Goal: Task Accomplishment & Management: Complete application form

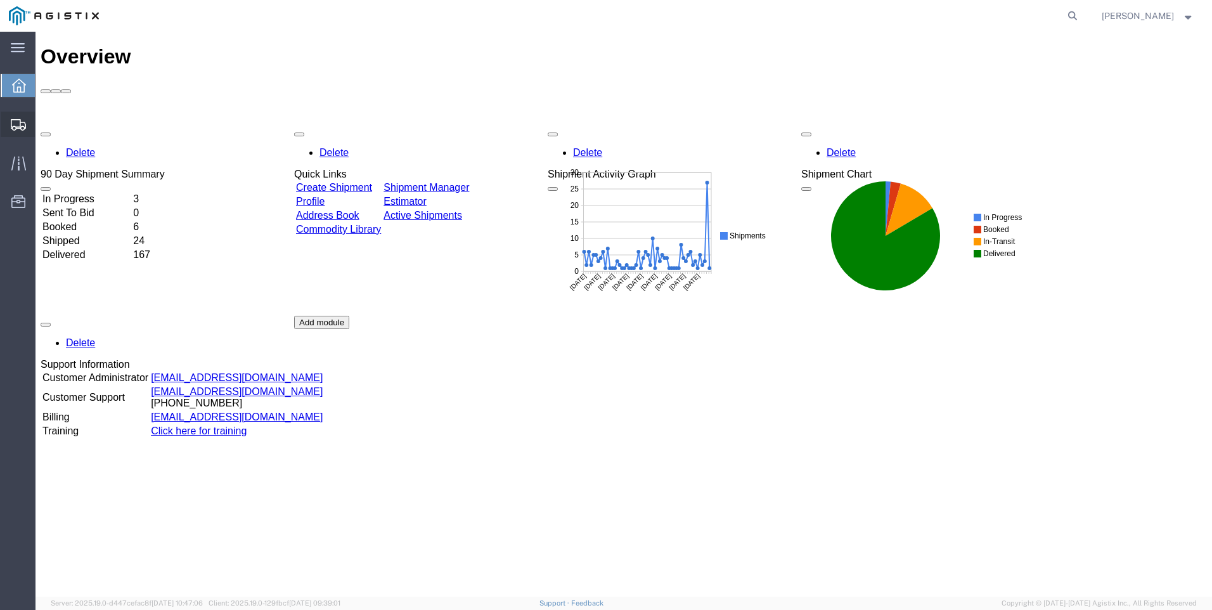
click at [0, 0] on span "Create Shipment" at bounding box center [0, 0] width 0 height 0
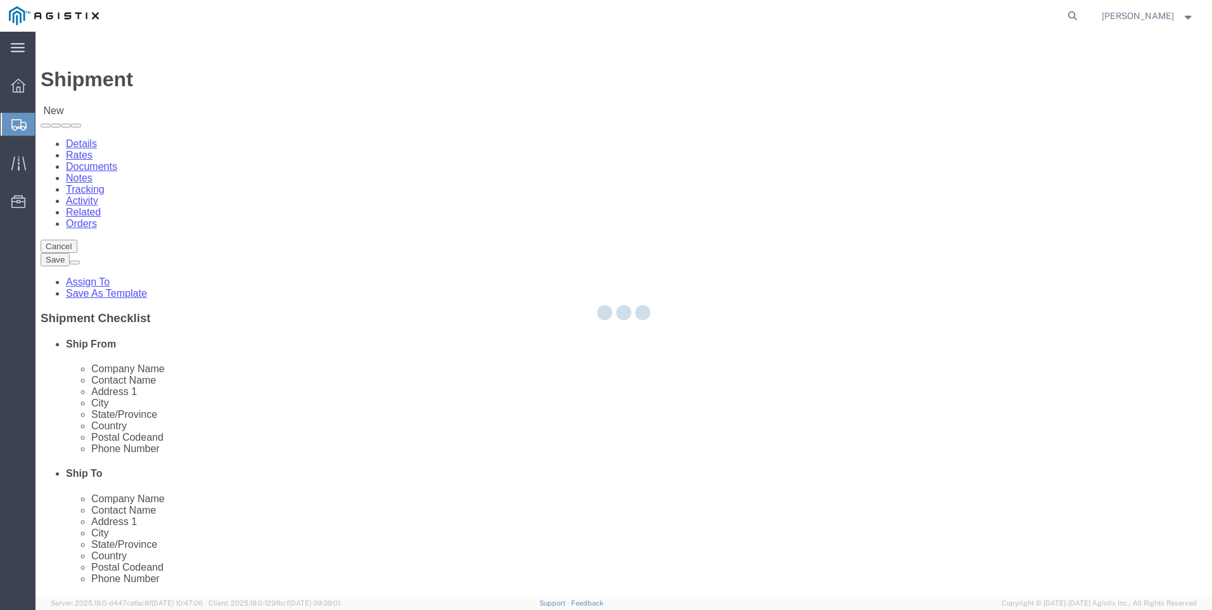
select select
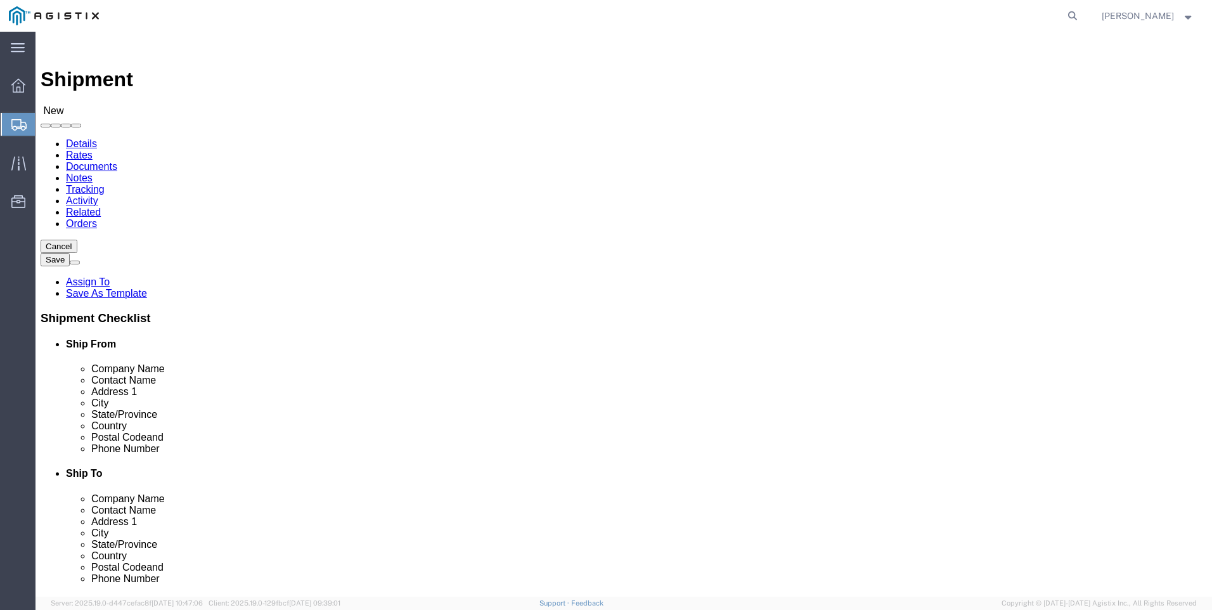
click select "Select PG&E Valmont Industries Inc"
select select "9596"
click select "Select PG&E Valmont Industries Inc"
select select
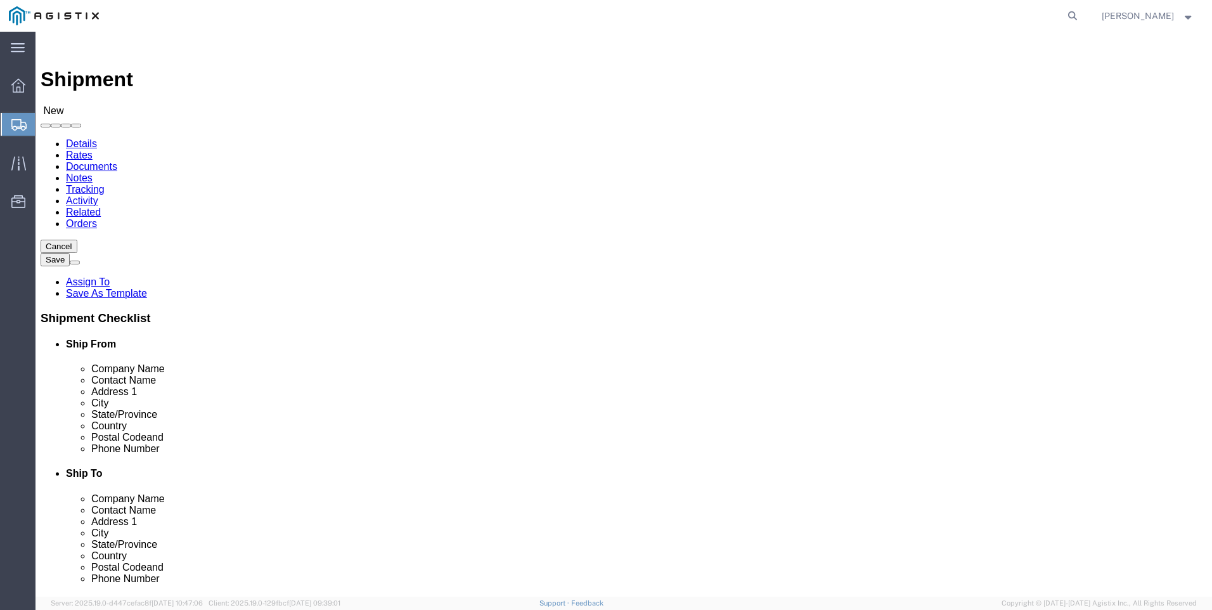
click select "Select All Others [GEOGRAPHIC_DATA] [GEOGRAPHIC_DATA] [GEOGRAPHIC_DATA] [GEOGRA…"
select select "23082"
click select "Select All Others [GEOGRAPHIC_DATA] [GEOGRAPHIC_DATA] [GEOGRAPHIC_DATA] [GEOGRA…"
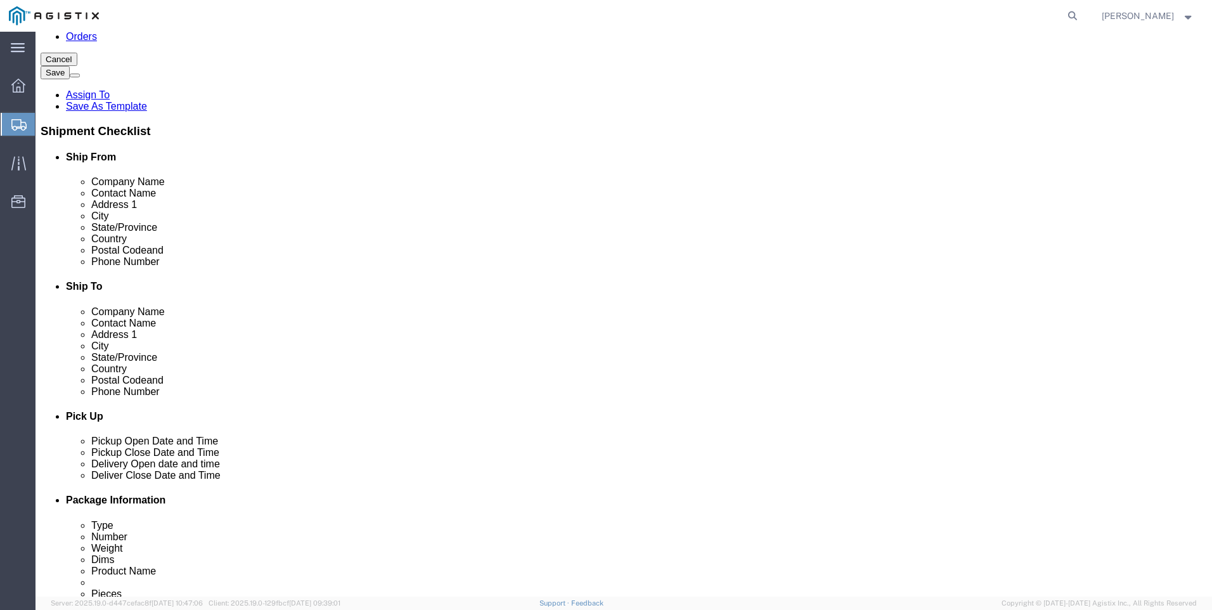
scroll to position [190, 0]
click input "text"
type input "CLAREMORE"
select select "OK"
type input "CLAREMORE"
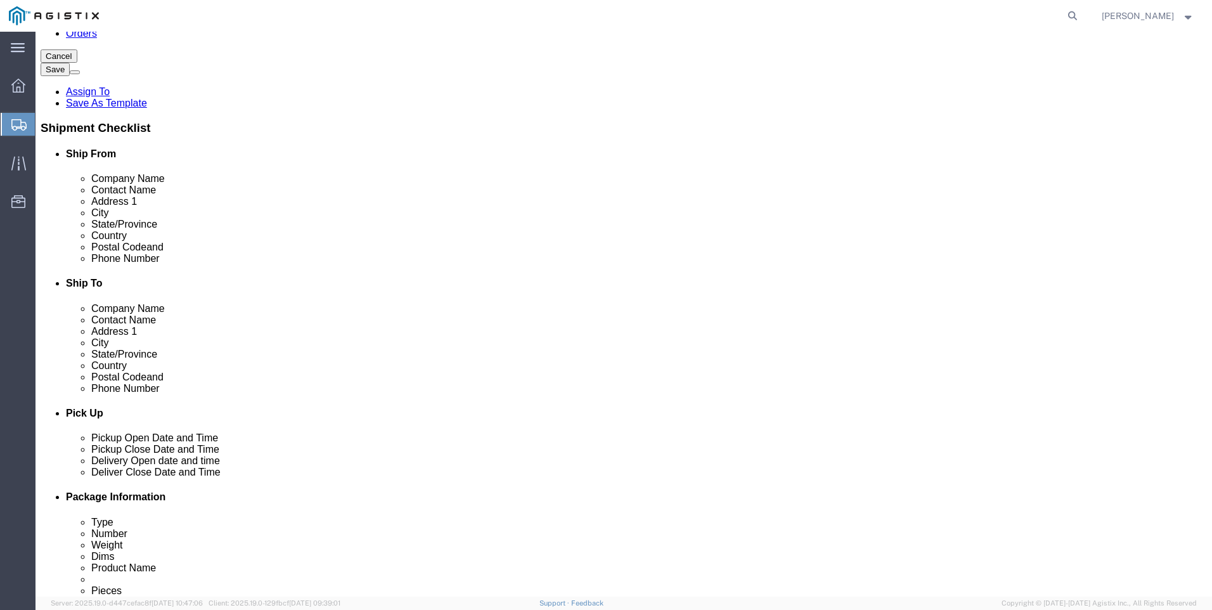
click input "text"
type input "ORO"
click p "- PACIFIC GAS & ELECTRIC - (SHIFFLETS) [GEOGRAPHIC_DATA], [STREET_ADDRESS]"
select select "CA"
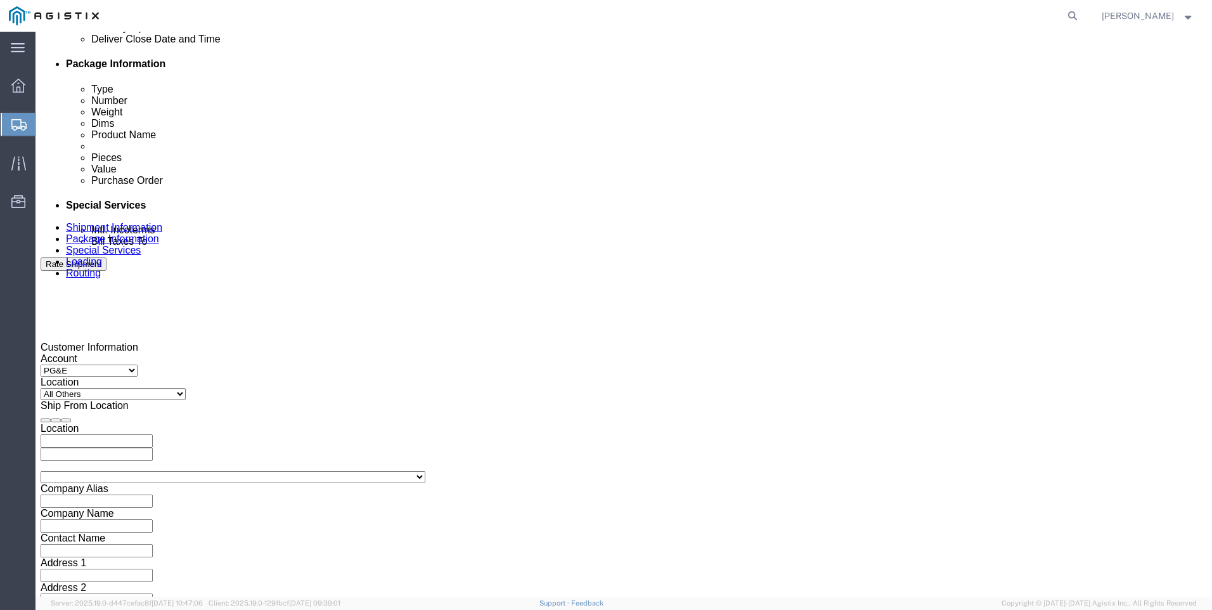
scroll to position [760, 0]
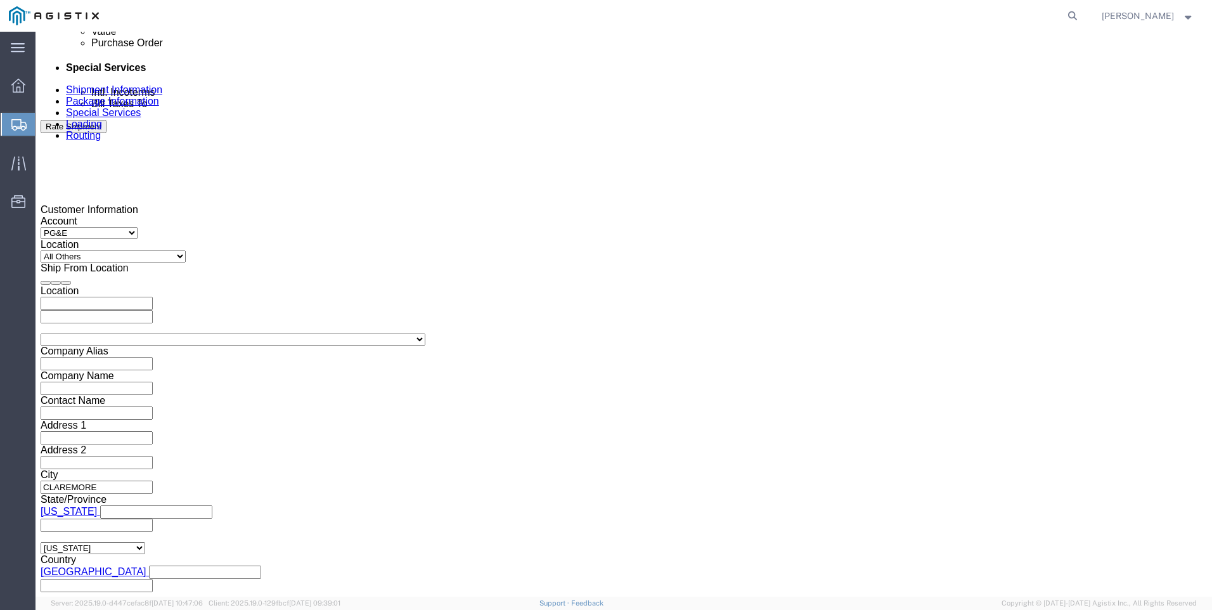
type input "[GEOGRAPHIC_DATA]"
click div "Pickup Close Date Pickup Close Time Pickup Close Date and Time [DATE] 4:00 PM"
click div "[DATE] 4:00 PM"
click button "Apply"
click div
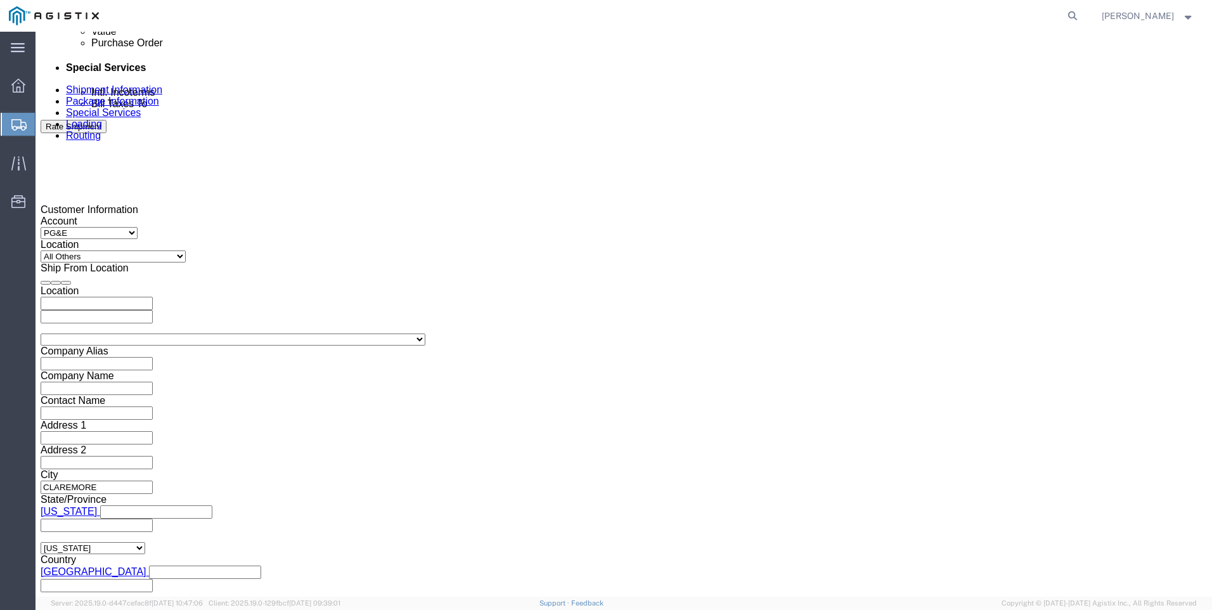
click button "Apply"
click div
click button "Apply"
click input "text"
type input "2701174338"
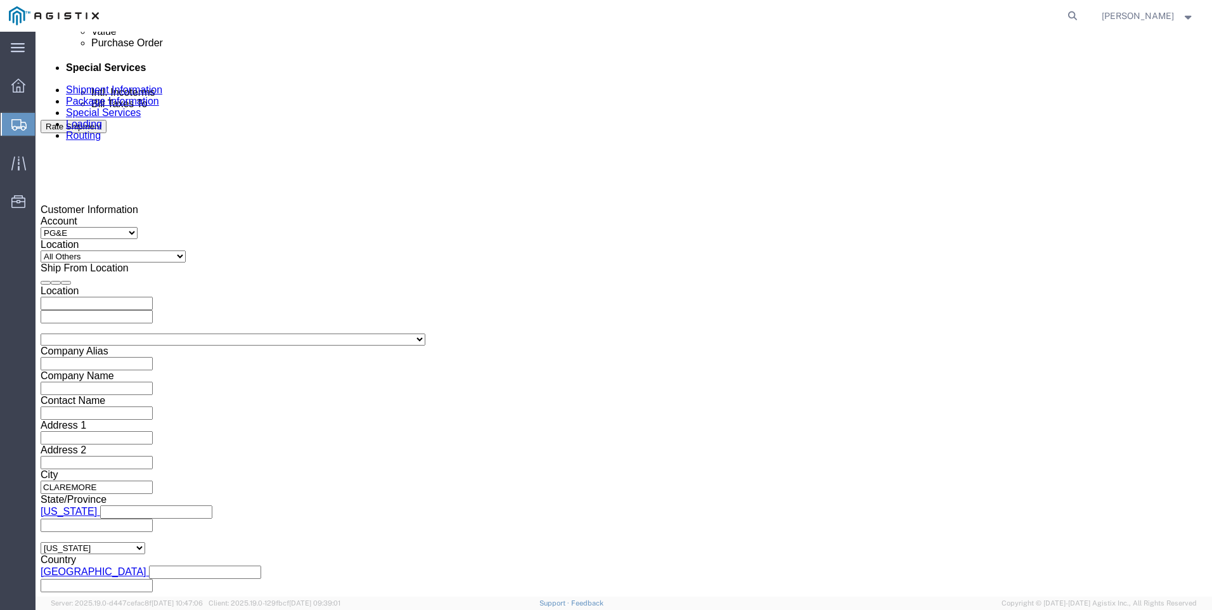
select select "BOL"
type input "900249512"
select select "JOBNUM"
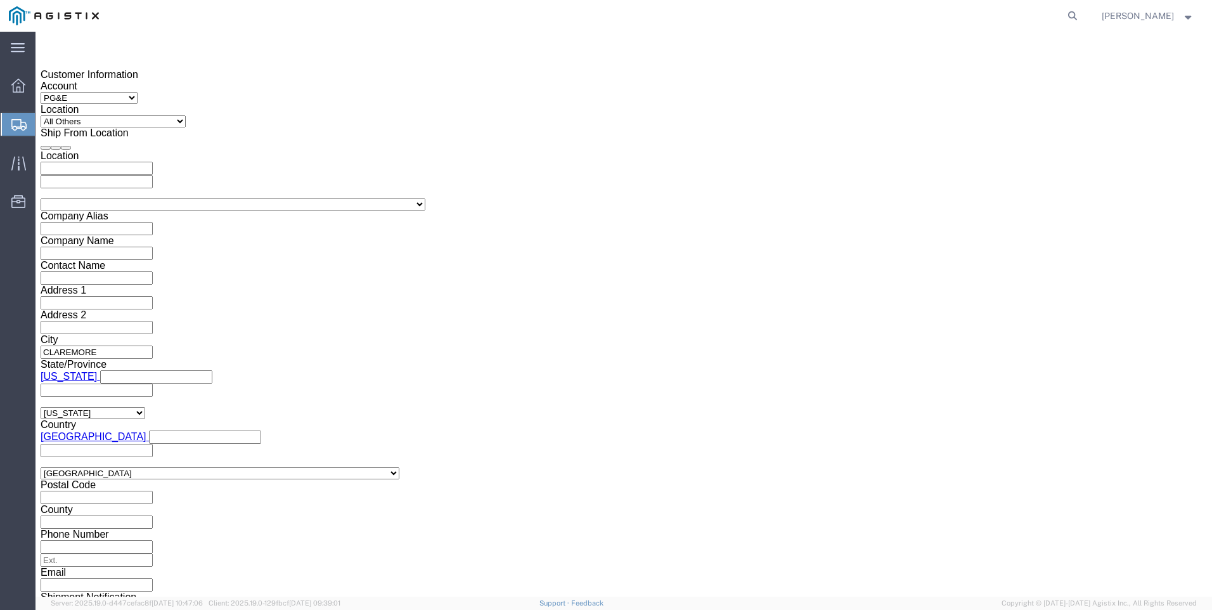
scroll to position [908, 0]
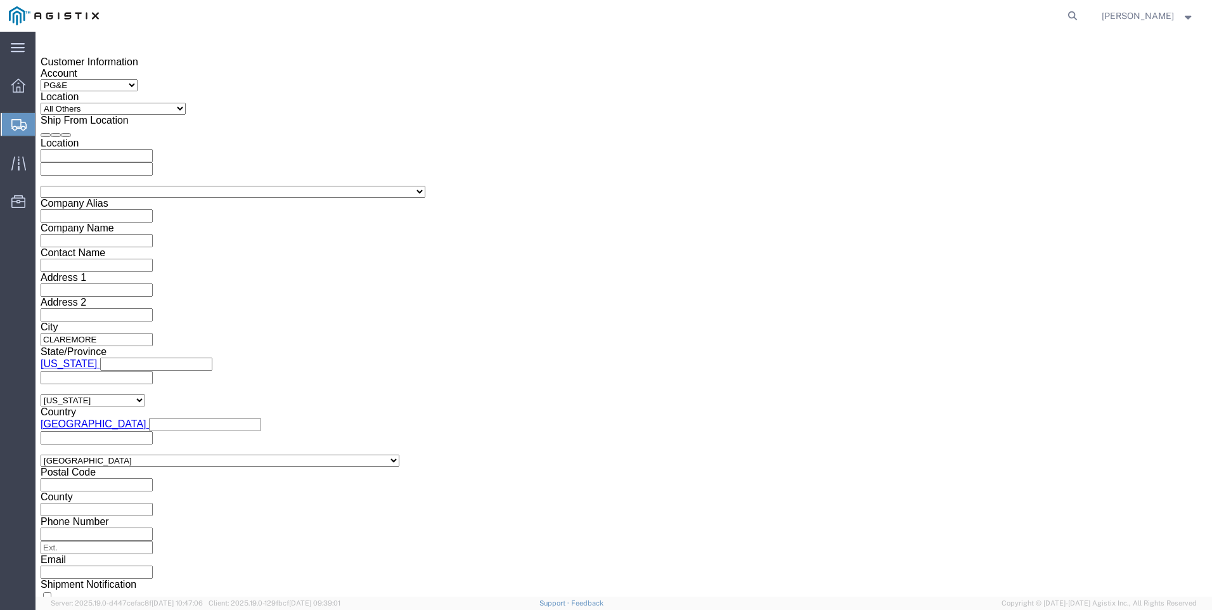
type input "636107-10-1I"
click button "Continue"
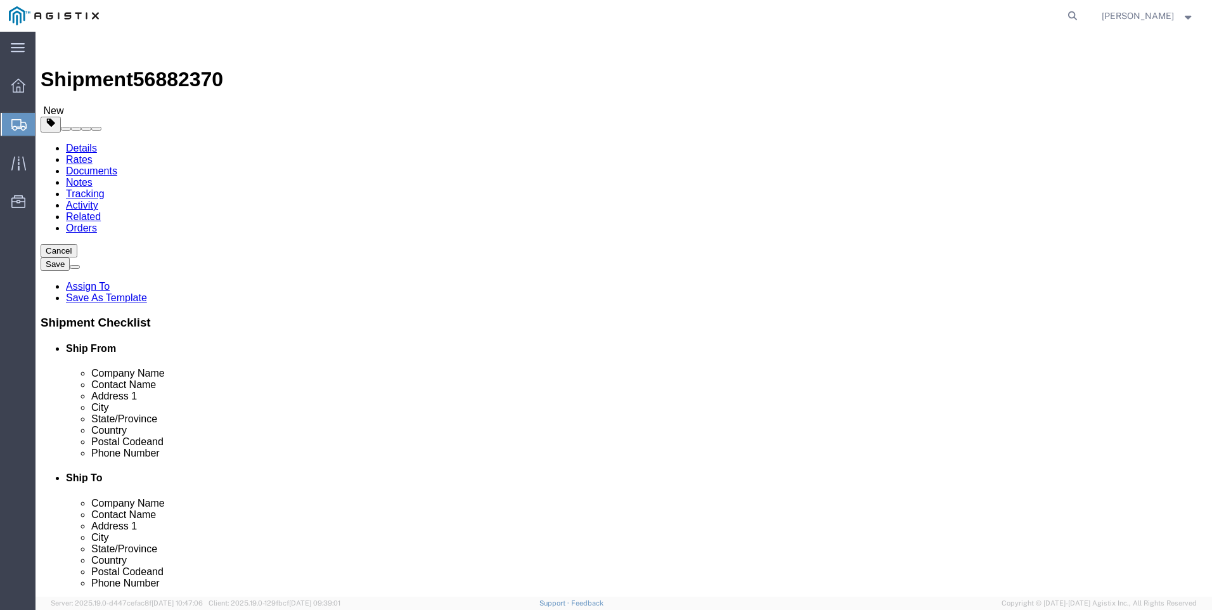
click icon
click select "Select Bulk Bundle(s) Cardboard Box(es) Carton(s) Crate(s) Drum(s) (Fiberboard)…"
select select "NKCR"
click select "Select Bulk Bundle(s) Cardboard Box(es) Carton(s) Crate(s) Drum(s) (Fiberboard)…"
click input "1"
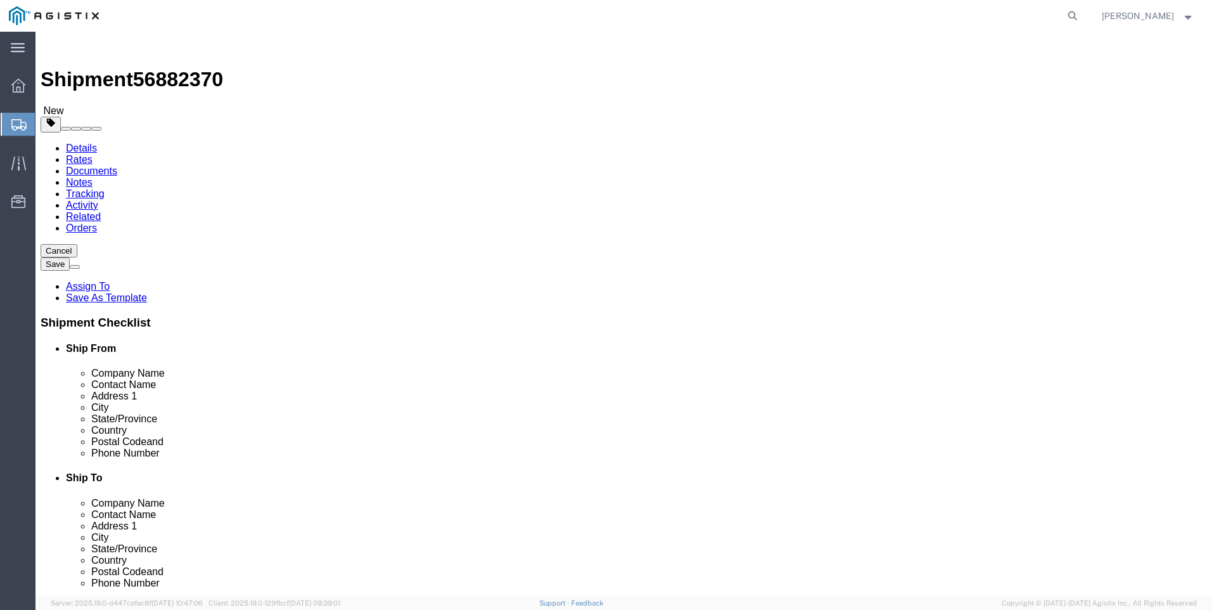
click input "1"
click input "text"
type input "15"
type input "8"
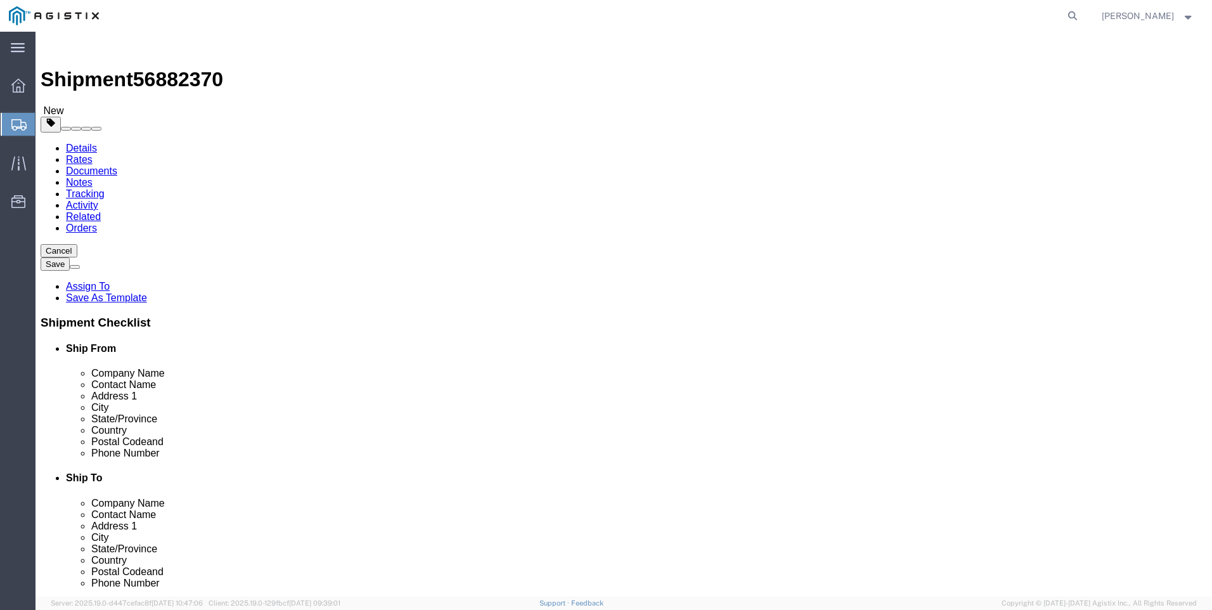
click select "Select cm ft in"
select select "FT"
click select "Select cm ft in"
click input "15"
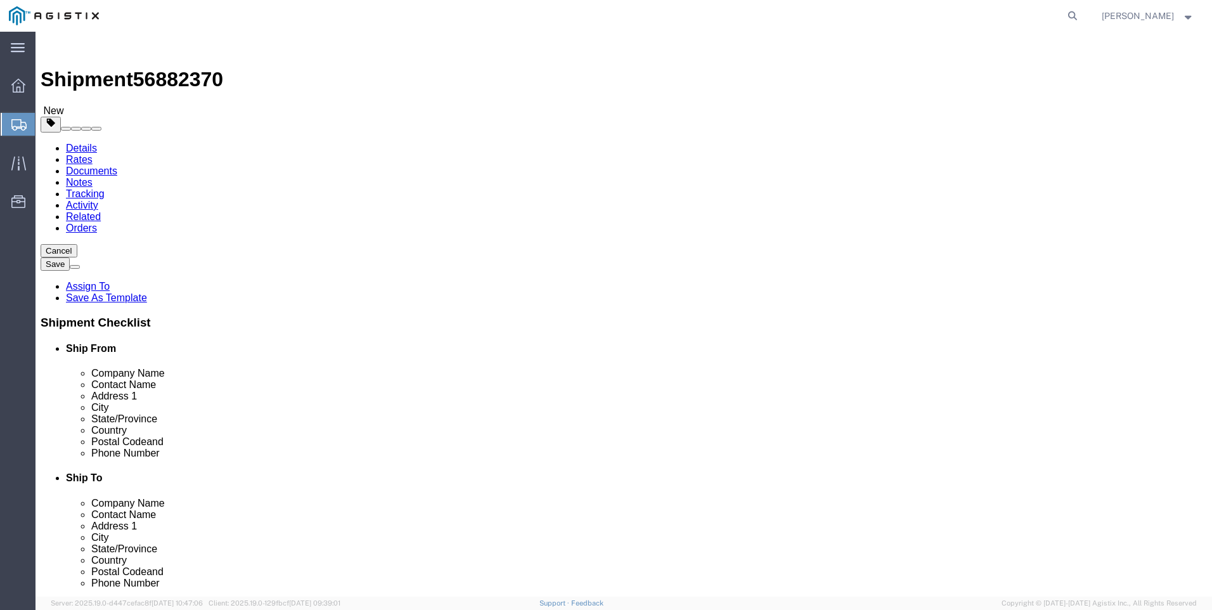
click input "15"
type input "15"
type input "8"
click input "0.00"
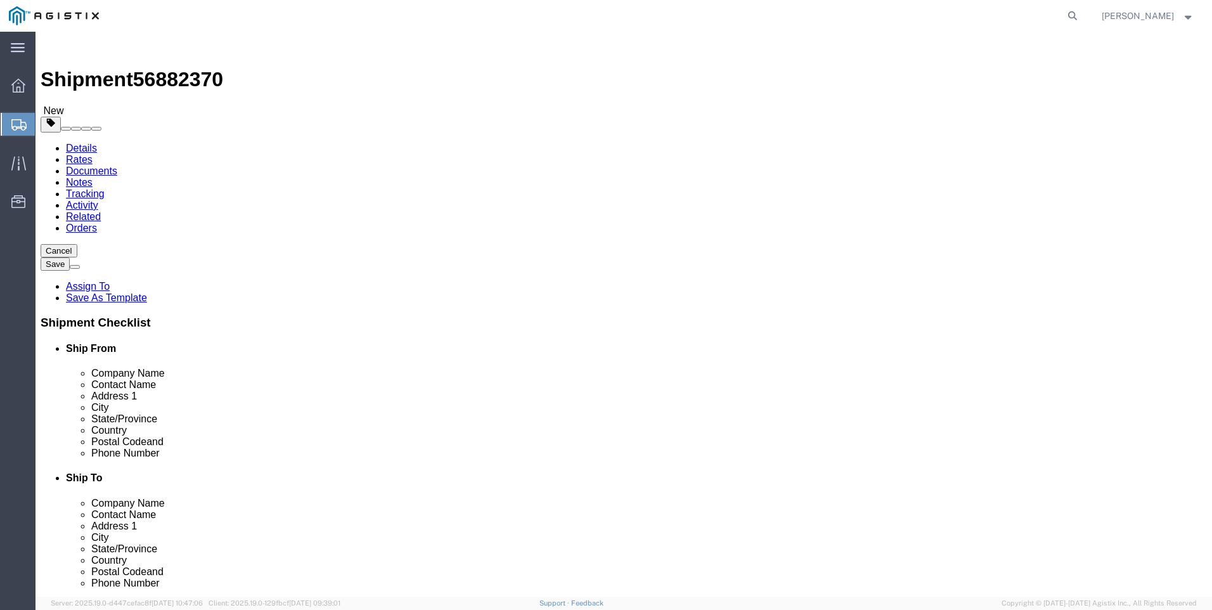
click input "0.00"
type input "1272"
click link "Add Content"
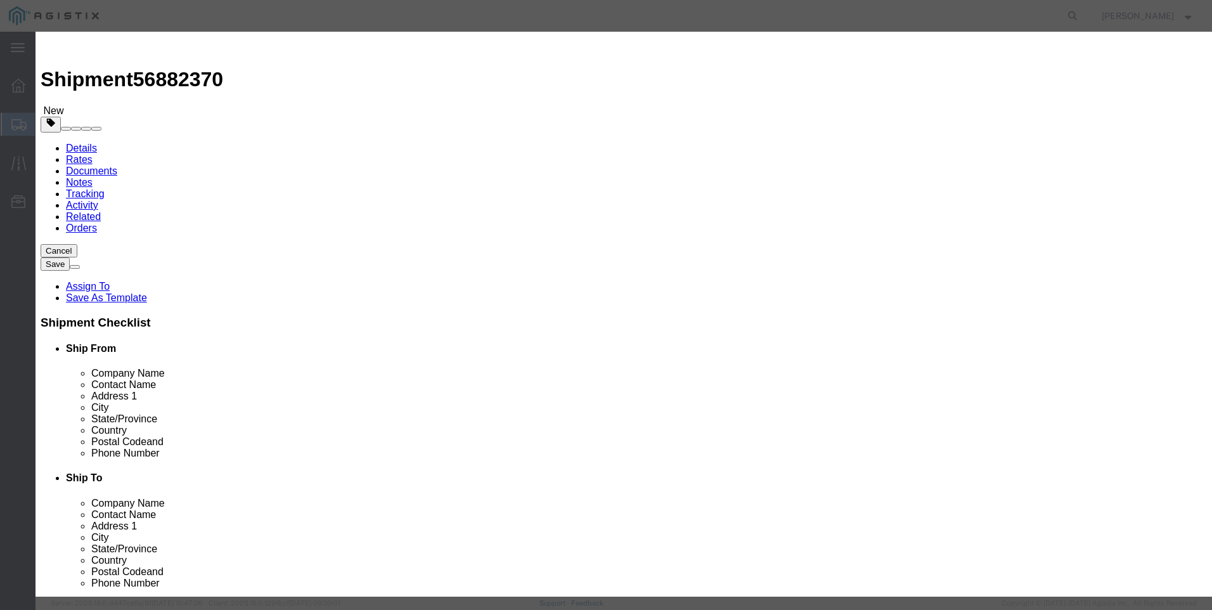
click input "text"
type input "UTILITY POLES"
type input "9"
click input "text"
type input "1"
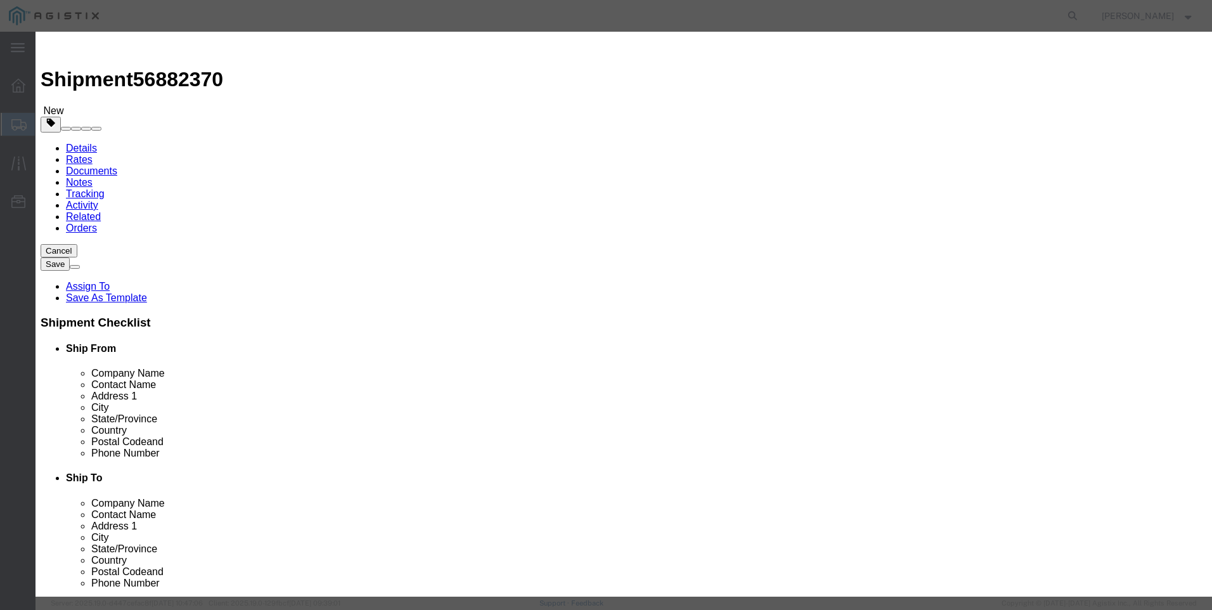
select select "USD"
click select "Select 50 55 60 65 70 85 92.5 100 125 175 250 300 400"
select select "65"
click select "Select 50 55 60 65 70 85 92.5 100 125 175 250 300 400"
click button "Save & Close"
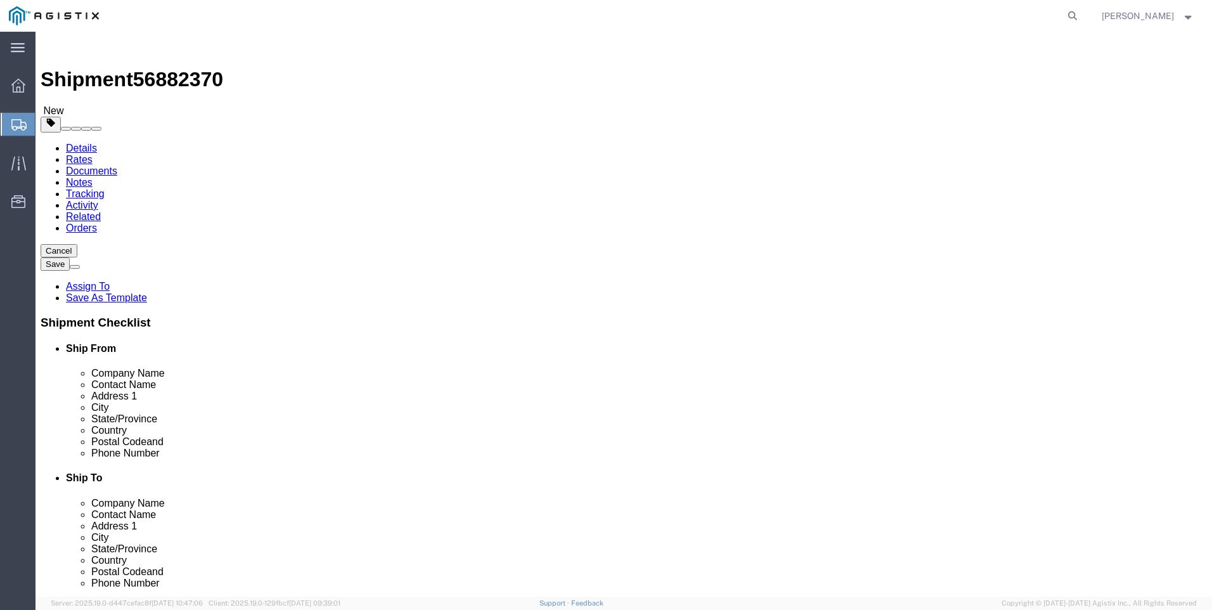
click button "Rate Shipment"
